Goal: Book appointment/travel/reservation

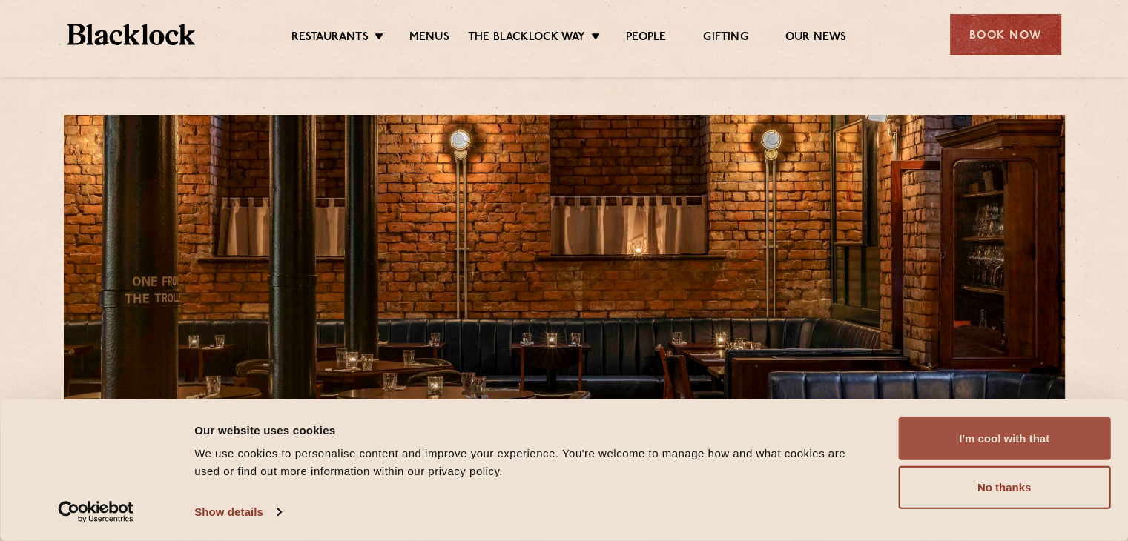
click at [1032, 436] on button "I'm cool with that" at bounding box center [1004, 439] width 212 height 43
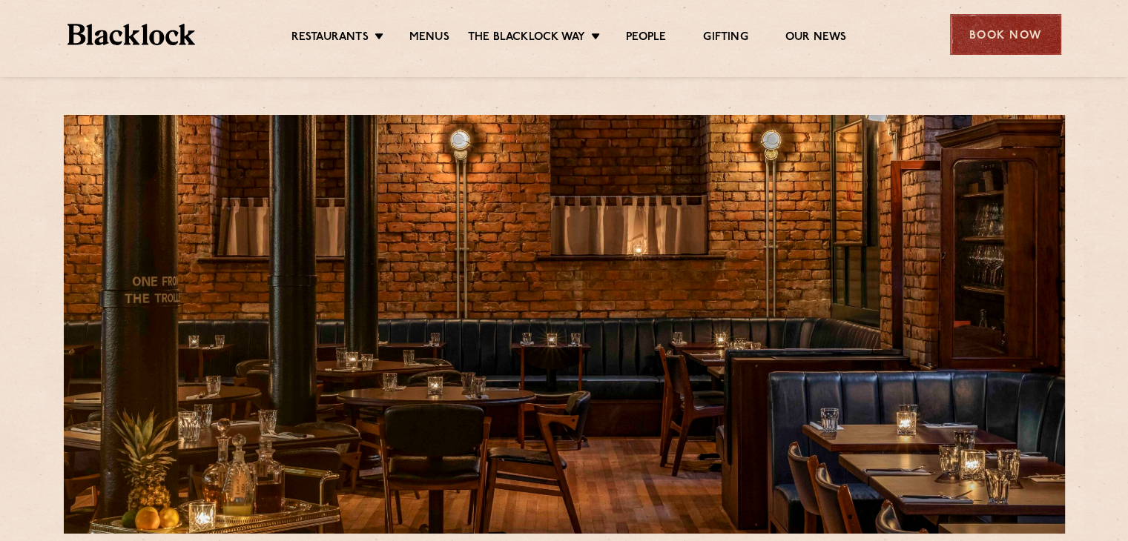
click at [983, 24] on div "Book Now" at bounding box center [1005, 34] width 111 height 41
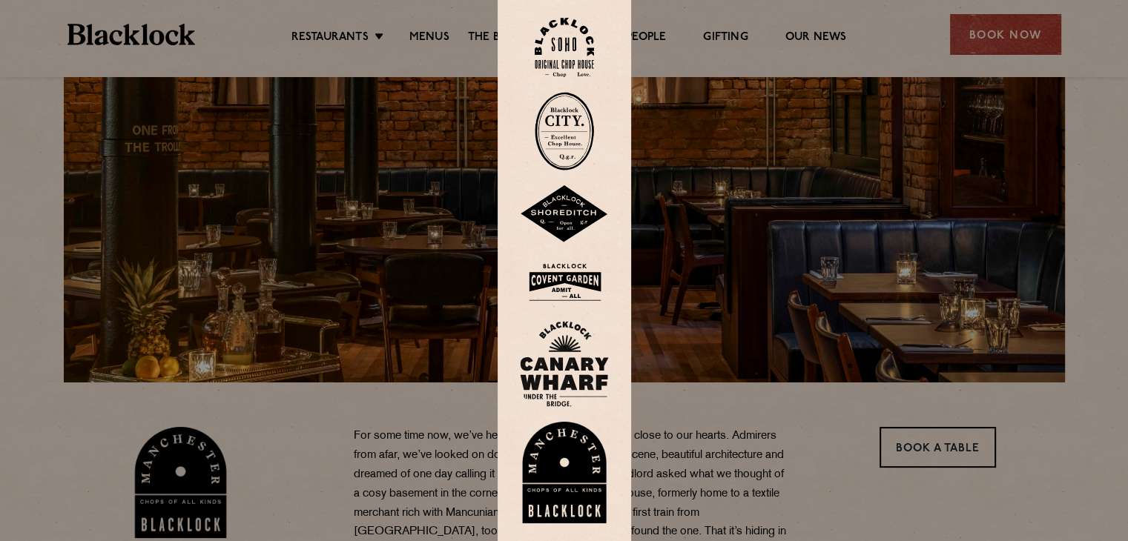
scroll to position [223, 0]
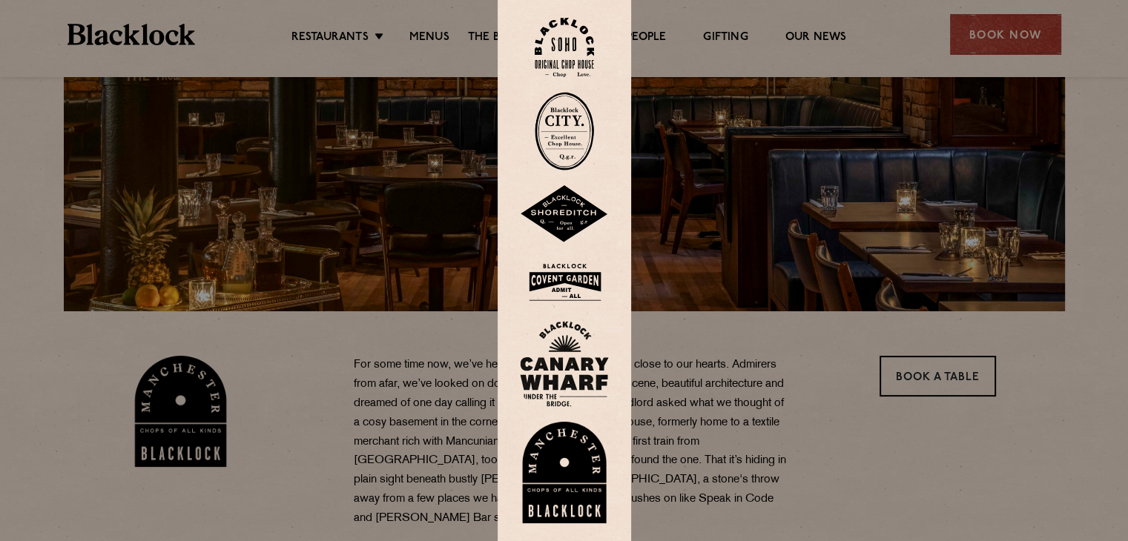
click at [570, 461] on img at bounding box center [564, 473] width 89 height 102
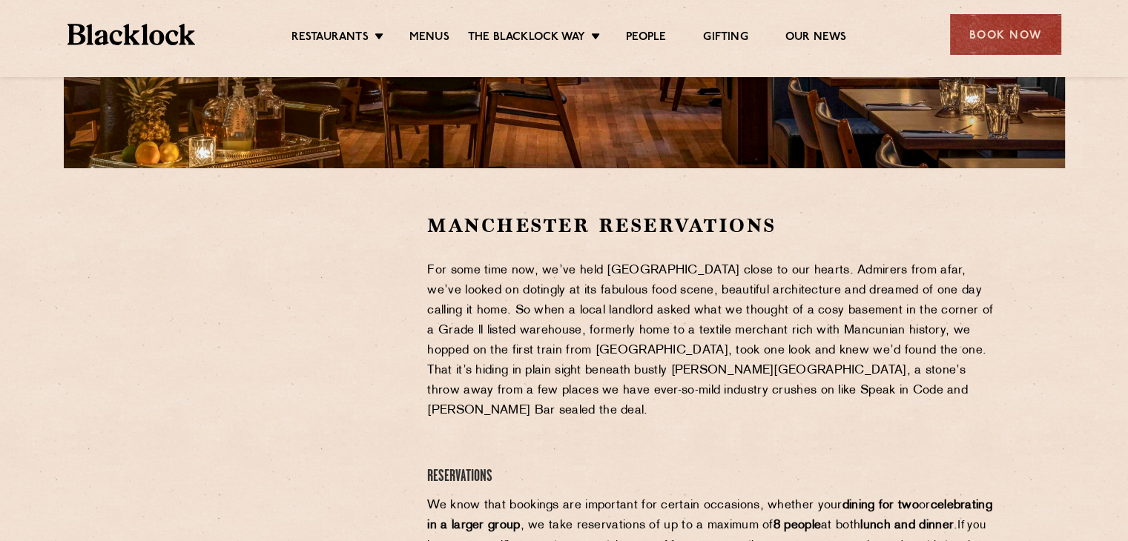
scroll to position [371, 0]
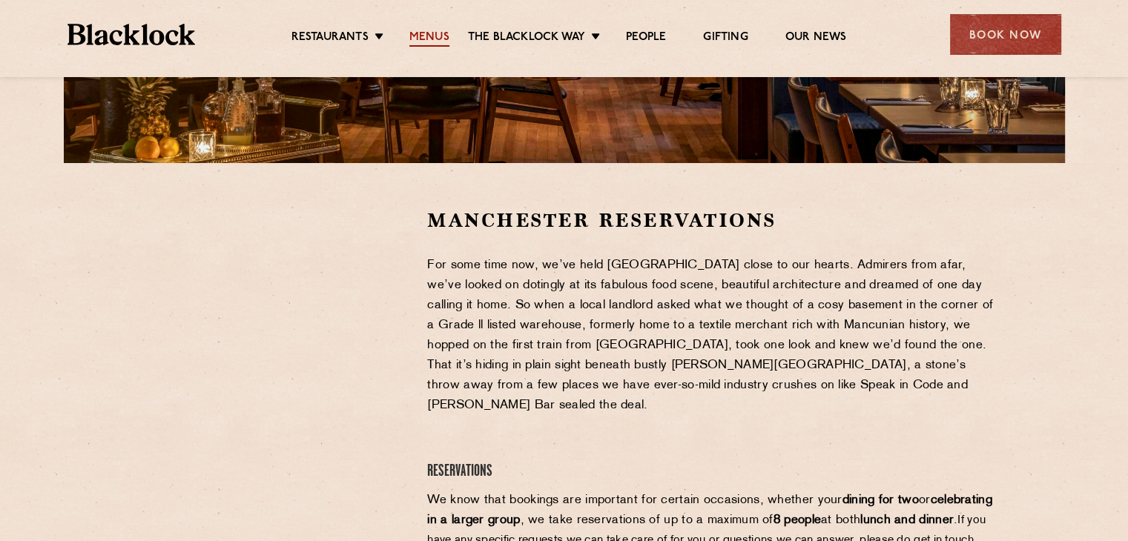
click at [439, 33] on link "Menus" at bounding box center [429, 38] width 40 height 16
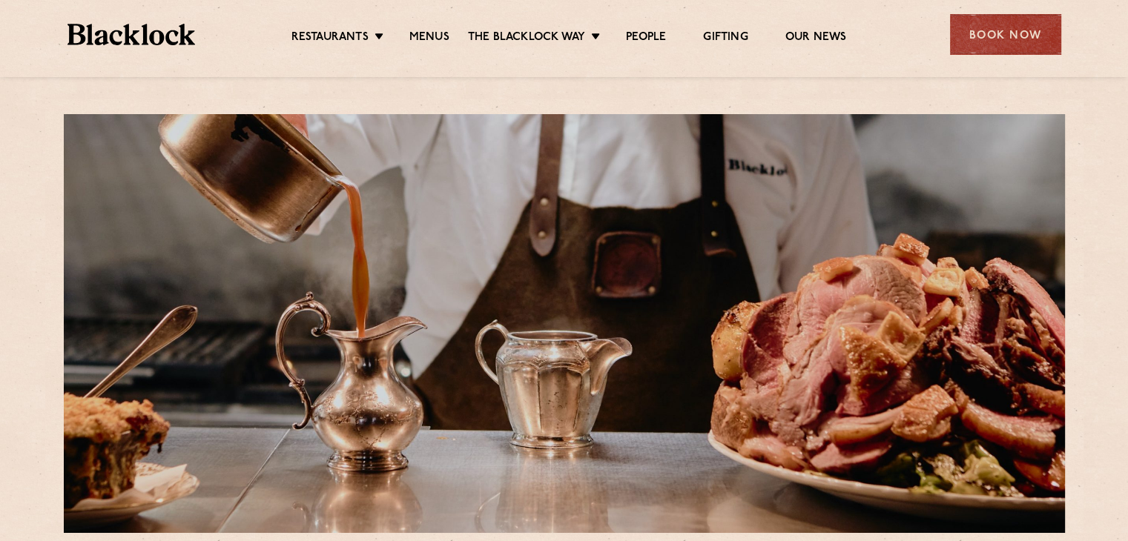
scroll to position [371, 0]
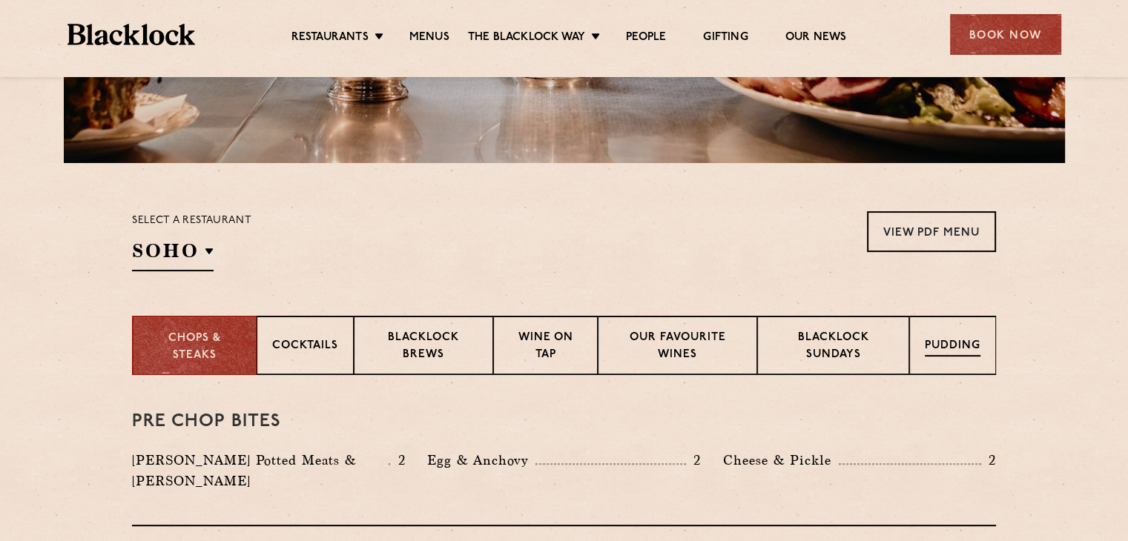
click at [969, 369] on div "Pudding" at bounding box center [952, 345] width 87 height 59
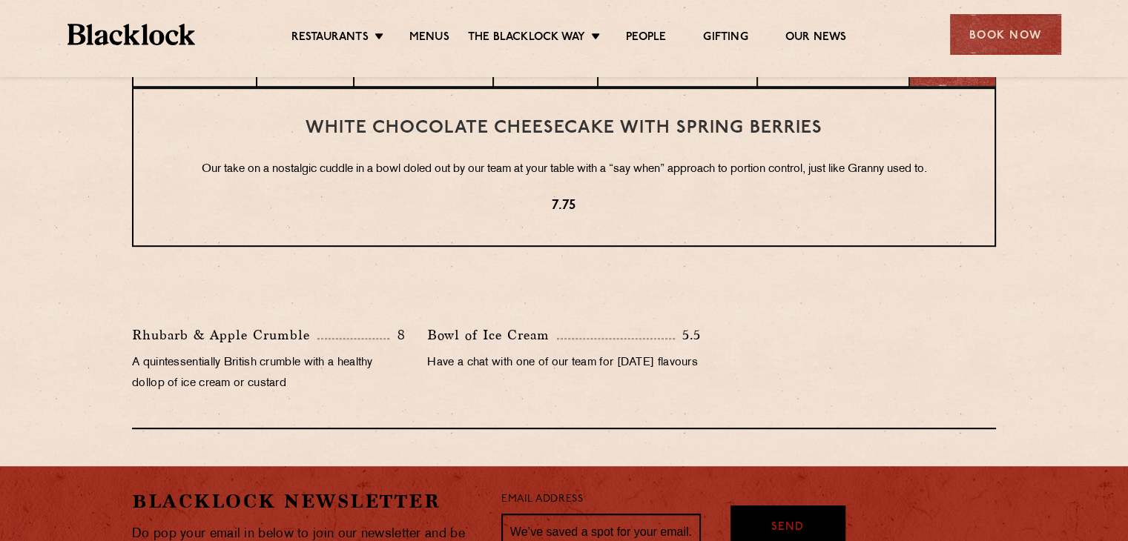
scroll to position [668, 0]
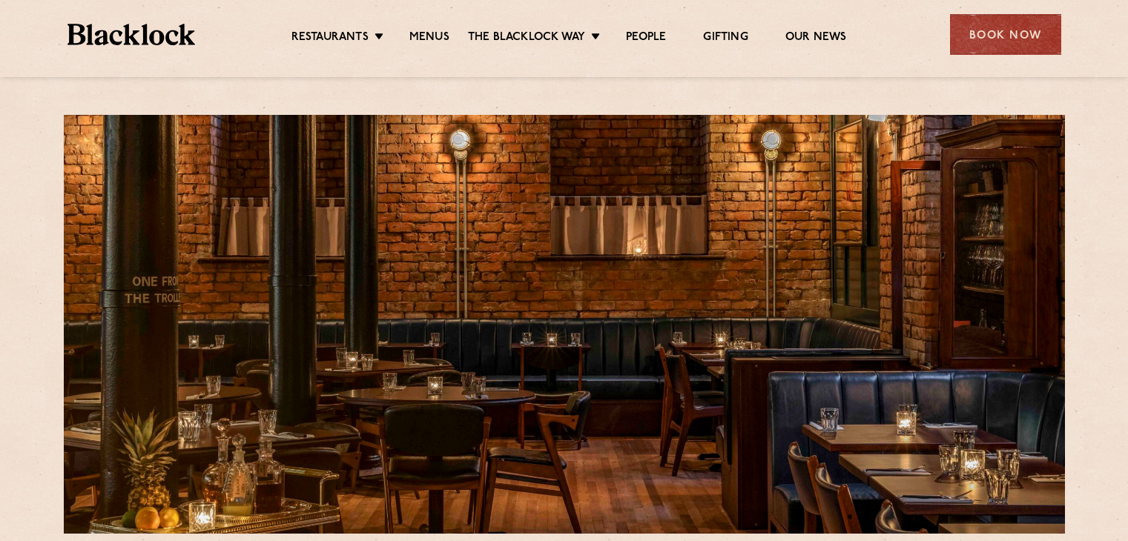
scroll to position [371, 0]
